Goal: Find contact information: Find contact information

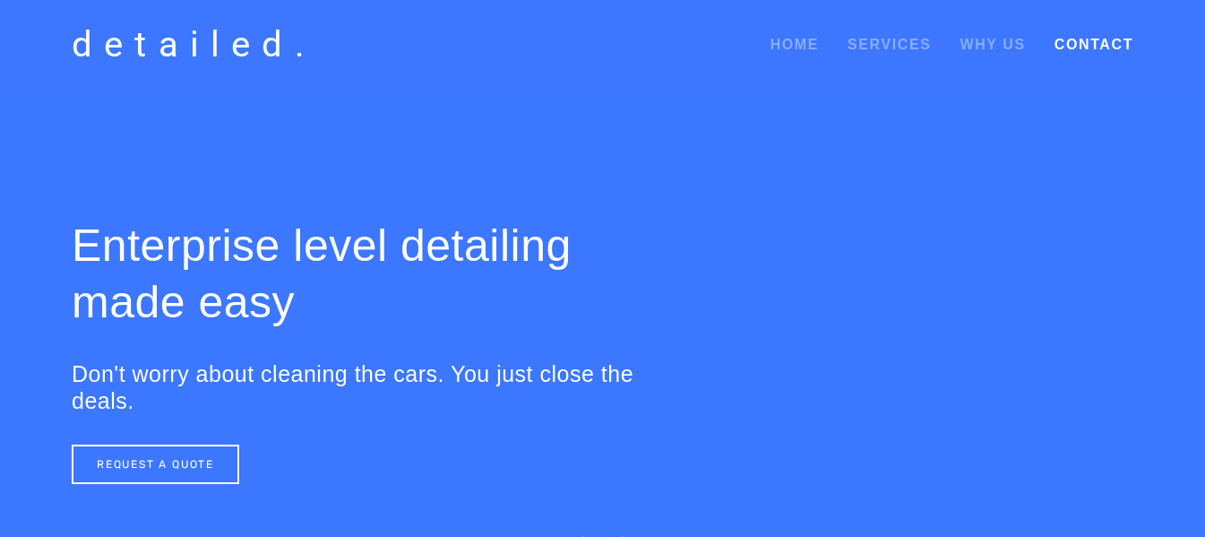
click at [1069, 44] on link "Contact" at bounding box center [1094, 45] width 79 height 32
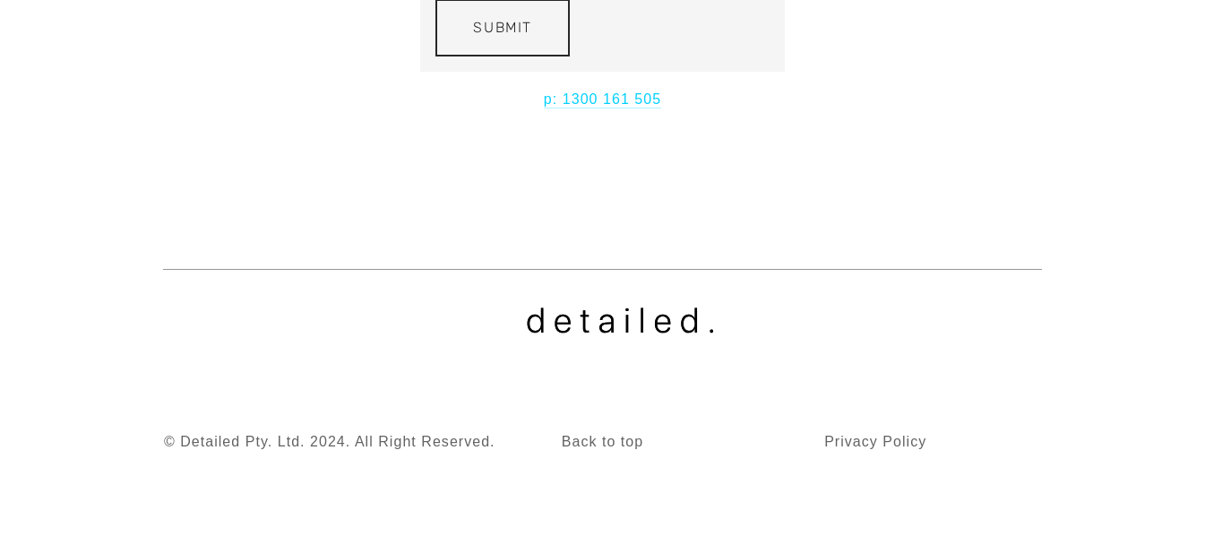
scroll to position [643, 0]
copy link "1300 161 505"
drag, startPoint x: 690, startPoint y: 94, endPoint x: 564, endPoint y: 94, distance: 126.3
click at [564, 94] on p "p: 1300 161 505" at bounding box center [602, 98] width 506 height 25
